Goal: Task Accomplishment & Management: Manage account settings

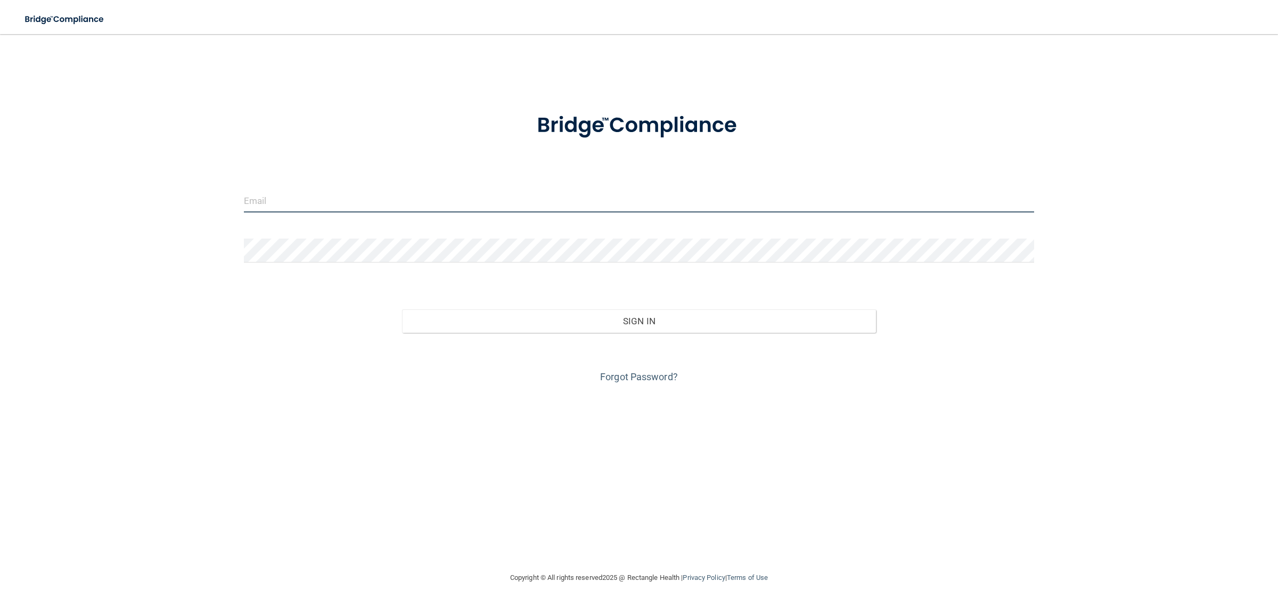
type input "[EMAIL_ADDRESS][DOMAIN_NAME]"
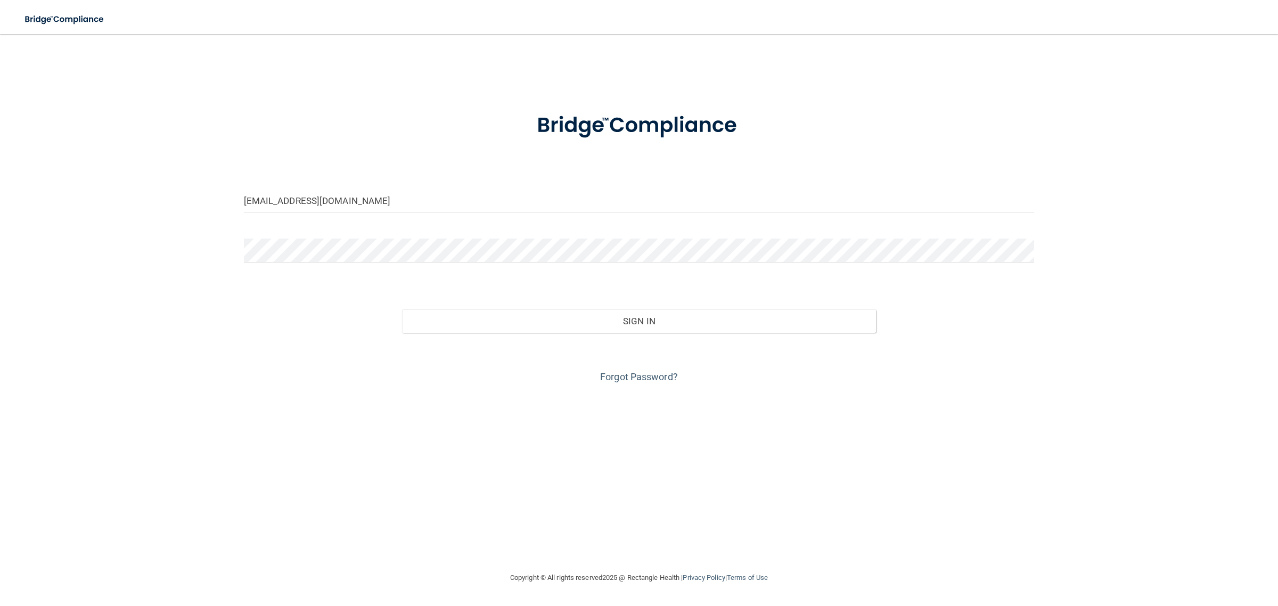
click at [601, 301] on div "Sign In" at bounding box center [639, 310] width 807 height 45
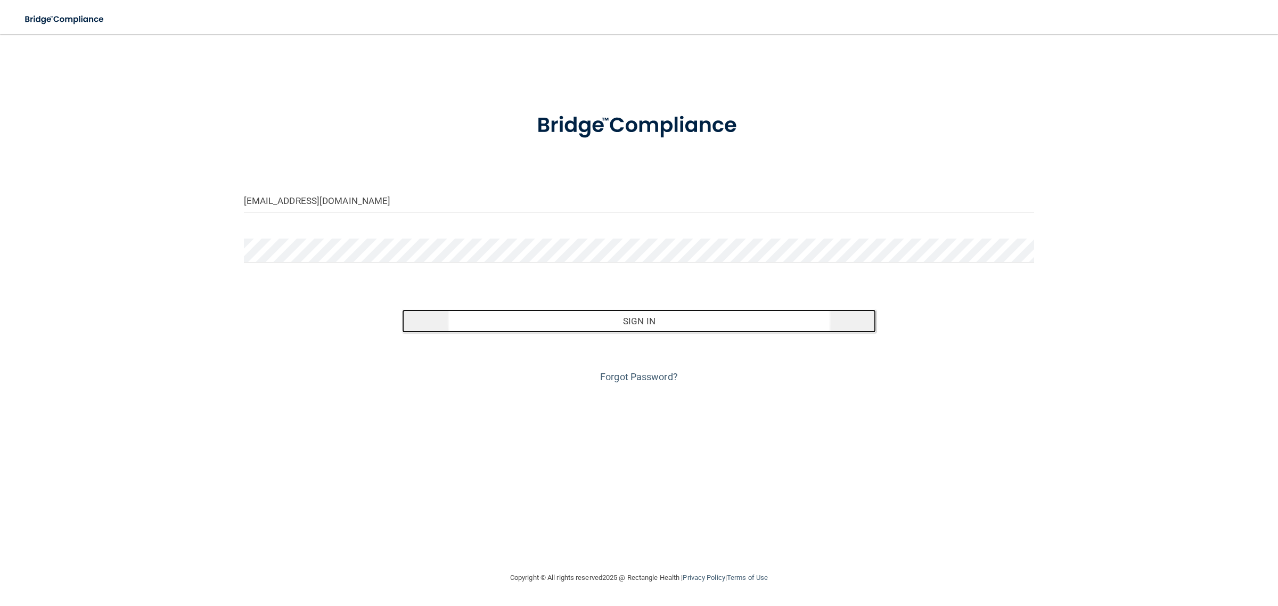
click at [619, 312] on button "Sign In" at bounding box center [639, 320] width 475 height 23
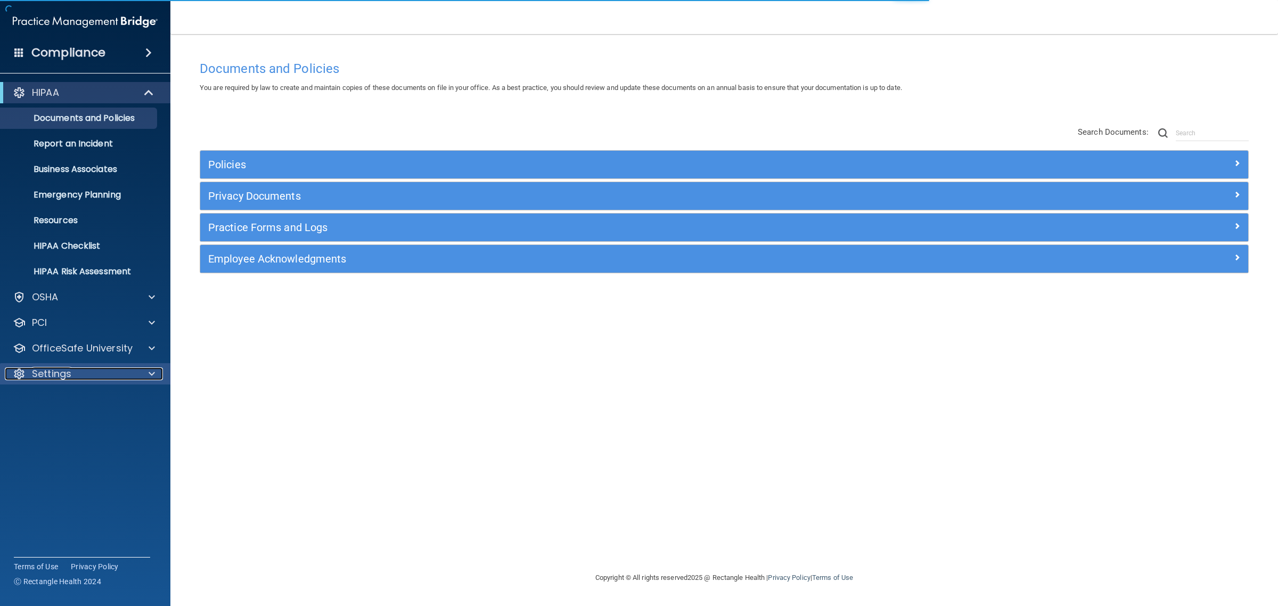
click at [86, 368] on div "Settings" at bounding box center [71, 374] width 132 height 13
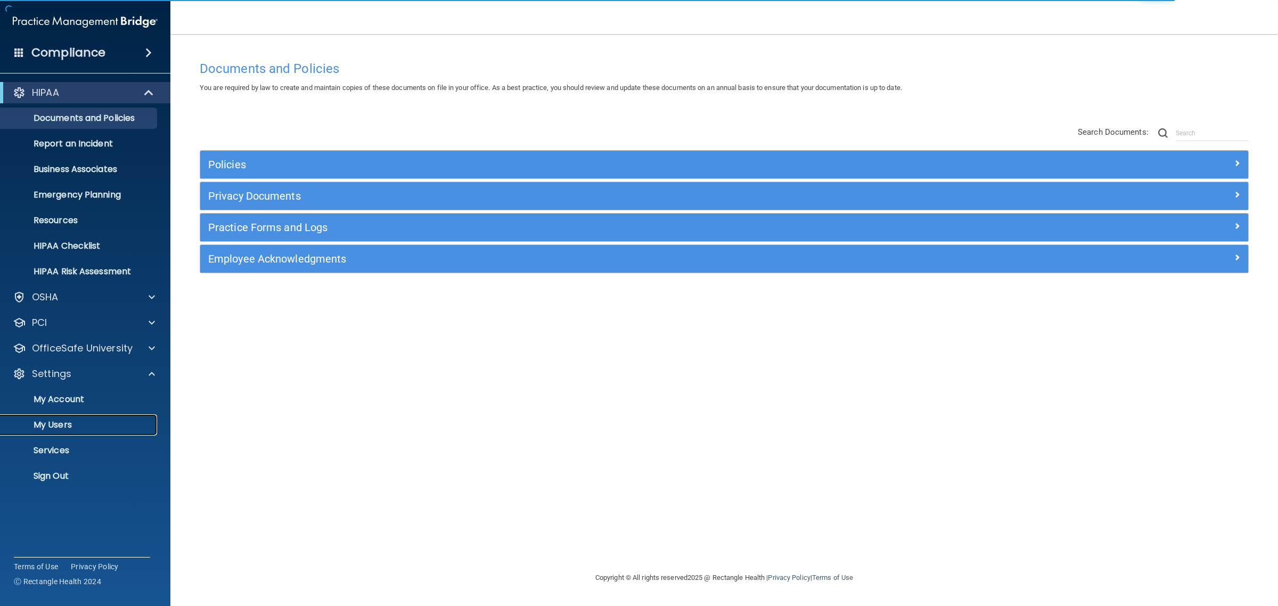
click at [61, 424] on p "My Users" at bounding box center [79, 425] width 145 height 11
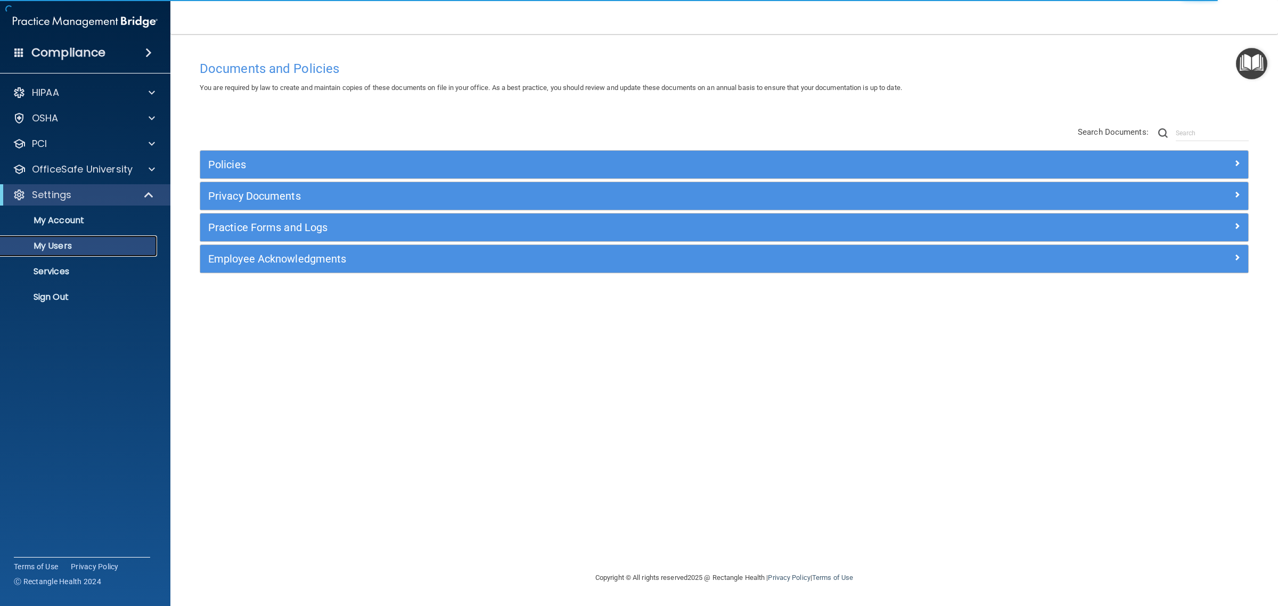
select select "20"
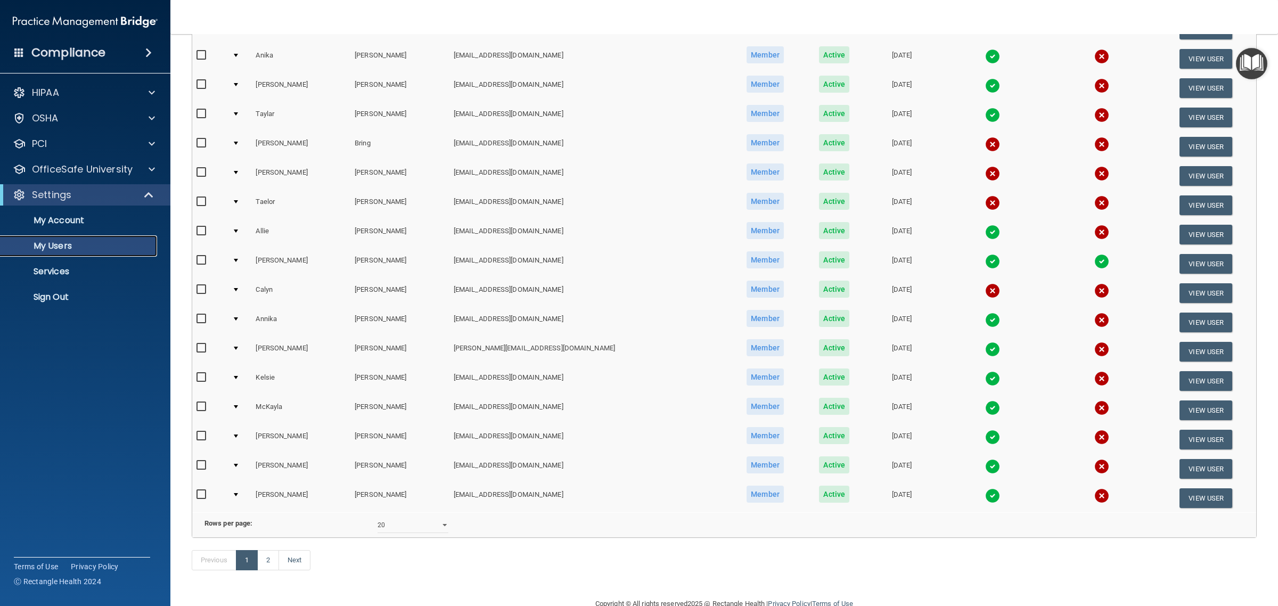
scroll to position [274, 0]
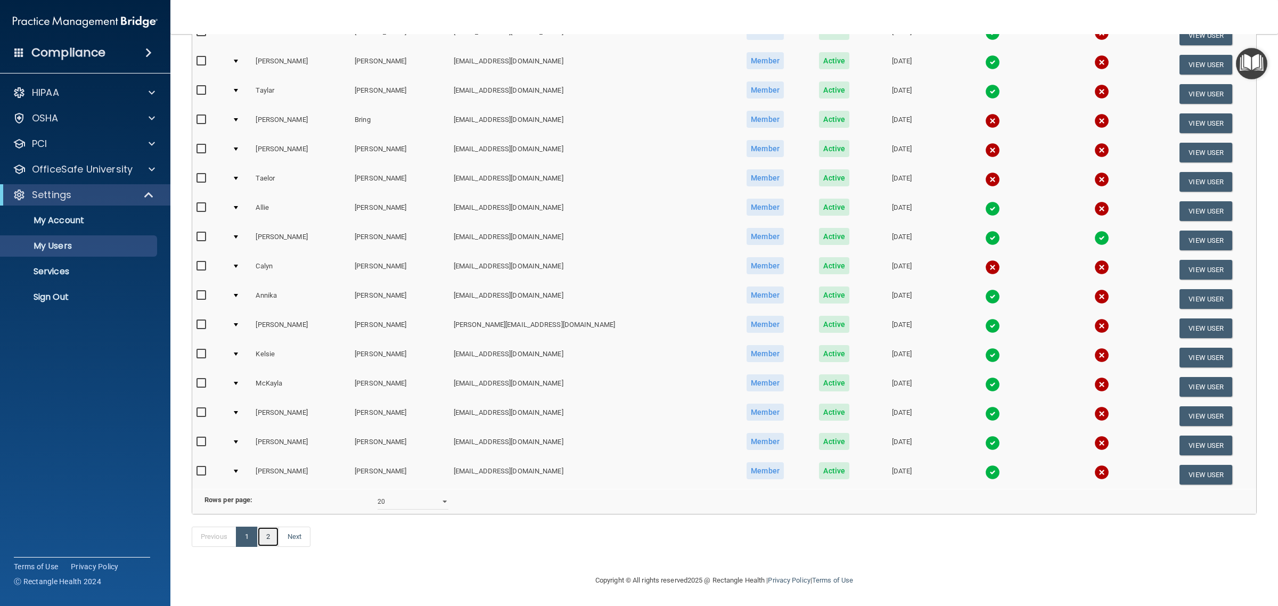
click at [275, 539] on link "2" at bounding box center [268, 537] width 22 height 20
select select "20"
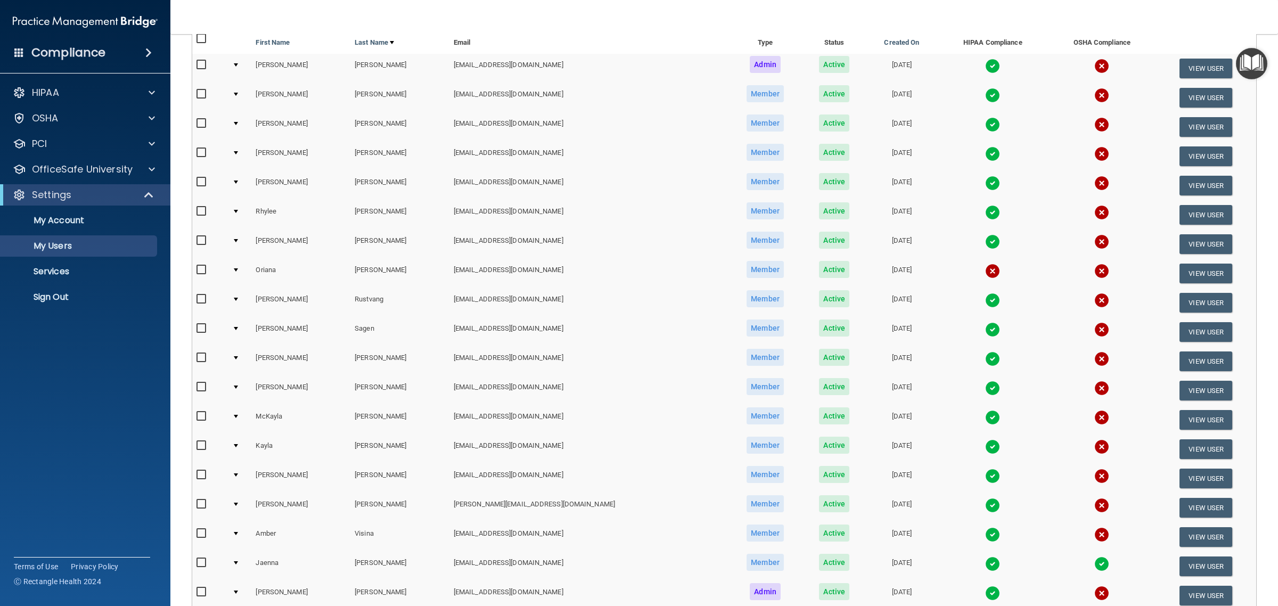
scroll to position [133, 0]
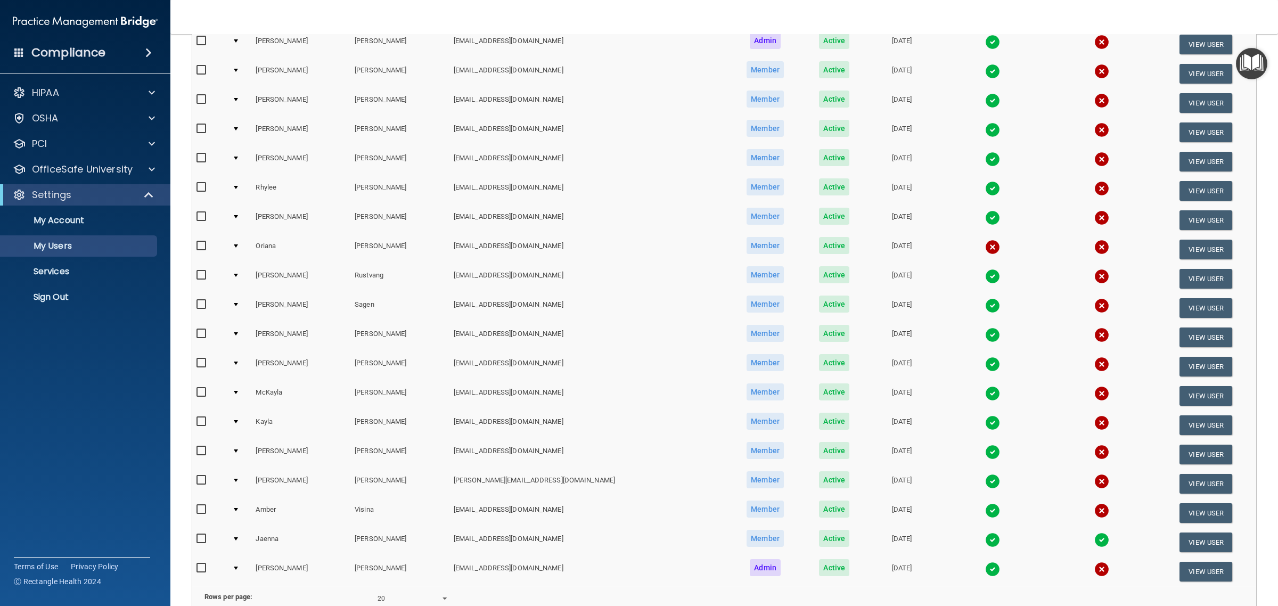
click at [985, 360] on img at bounding box center [992, 364] width 15 height 15
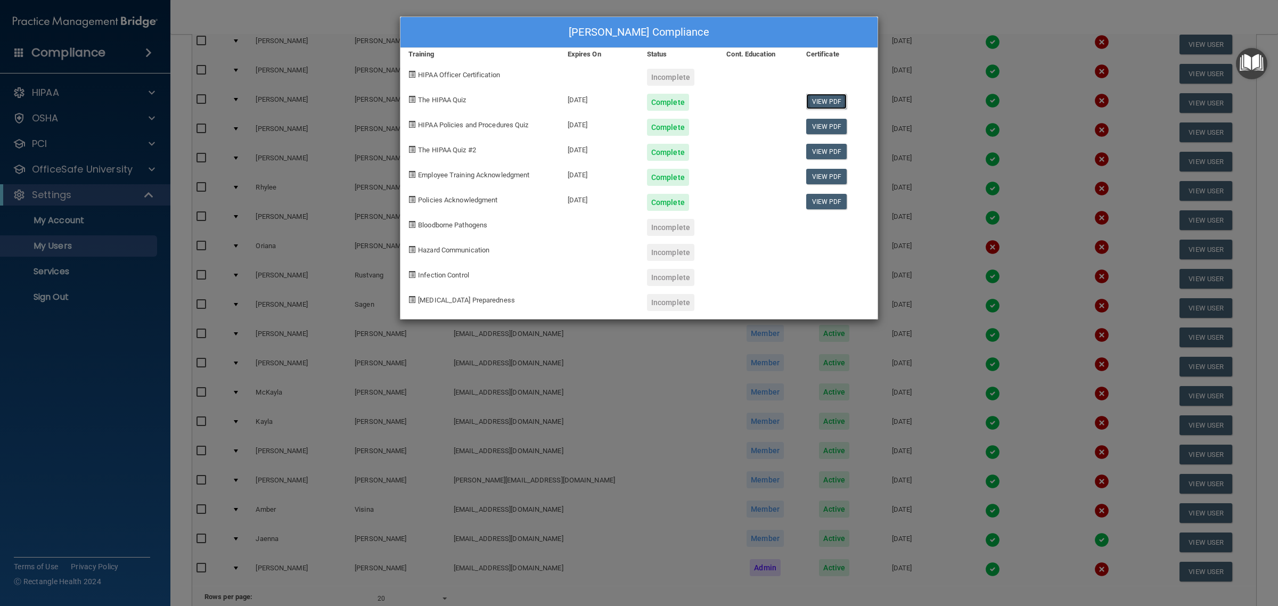
click at [826, 102] on link "View PDF" at bounding box center [826, 101] width 41 height 15
click at [833, 129] on link "View PDF" at bounding box center [826, 126] width 41 height 15
click at [825, 153] on link "View PDF" at bounding box center [826, 151] width 41 height 15
click at [817, 172] on link "View PDF" at bounding box center [826, 176] width 41 height 15
click at [826, 206] on link "View PDF" at bounding box center [826, 201] width 41 height 15
